Goal: Navigation & Orientation: Find specific page/section

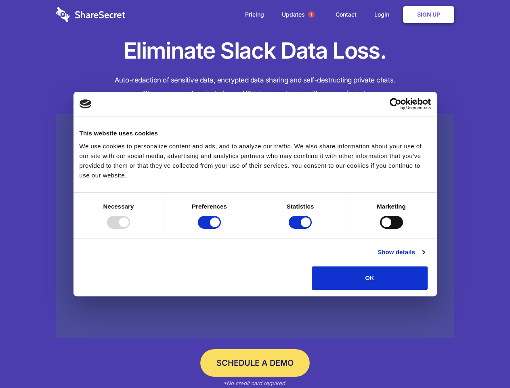
click at [130, 229] on div at bounding box center [118, 222] width 23 height 13
click at [221, 229] on input "Preferences" at bounding box center [209, 222] width 23 height 13
checkbox input "false"
click at [301, 229] on input "Statistics" at bounding box center [300, 222] width 23 height 13
checkbox input "false"
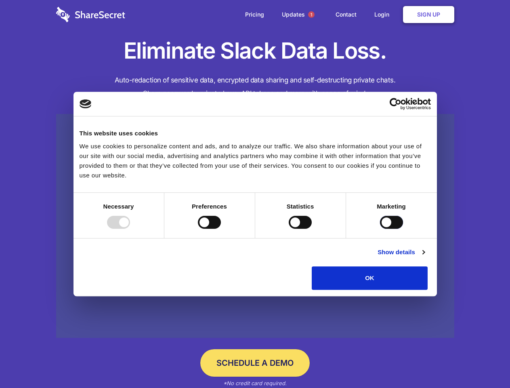
click at [380, 229] on input "Marketing" at bounding box center [391, 222] width 23 height 13
checkbox input "true"
click at [425, 257] on link "Show details" at bounding box center [401, 252] width 47 height 10
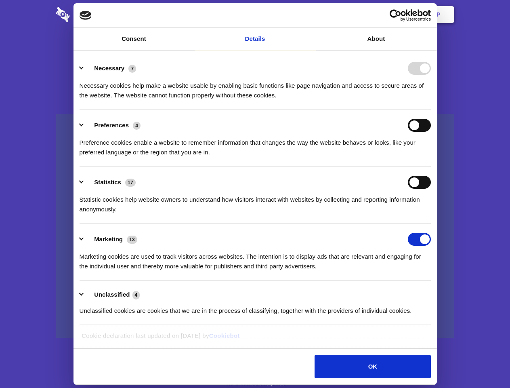
click at [431, 100] on div "Necessary cookies help make a website usable by enabling basic functions like p…" at bounding box center [255, 87] width 351 height 25
click at [311, 15] on span "1" at bounding box center [311, 14] width 6 height 6
